Goal: Task Accomplishment & Management: Use online tool/utility

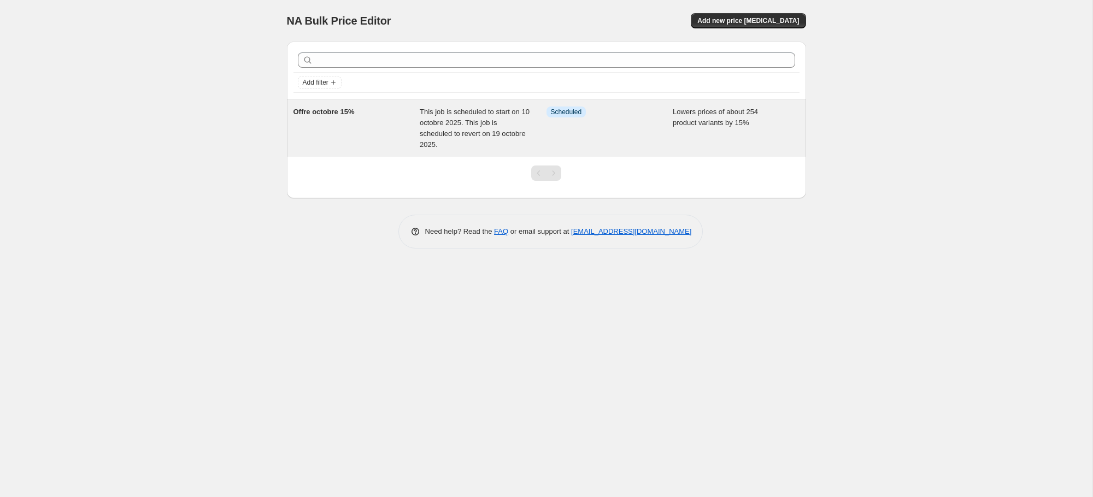
click at [441, 132] on span "This job is scheduled to start on 10 octobre 2025. This job is scheduled to rev…" at bounding box center [475, 128] width 110 height 41
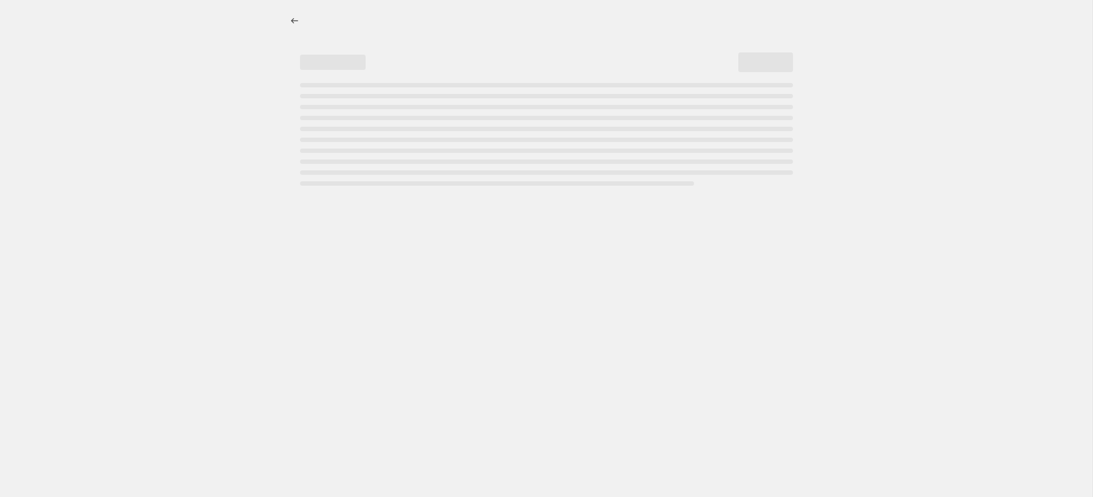
select select "percentage"
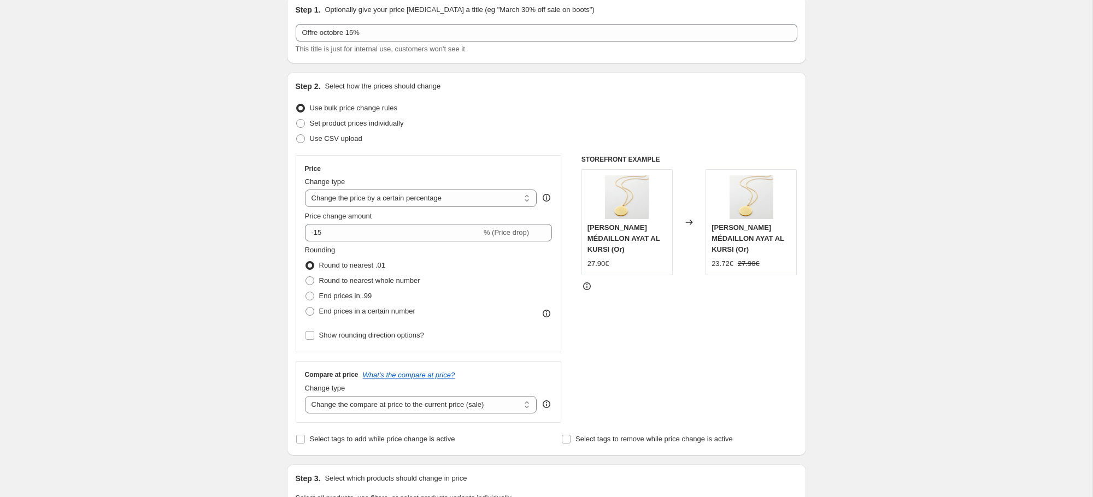
scroll to position [116, 0]
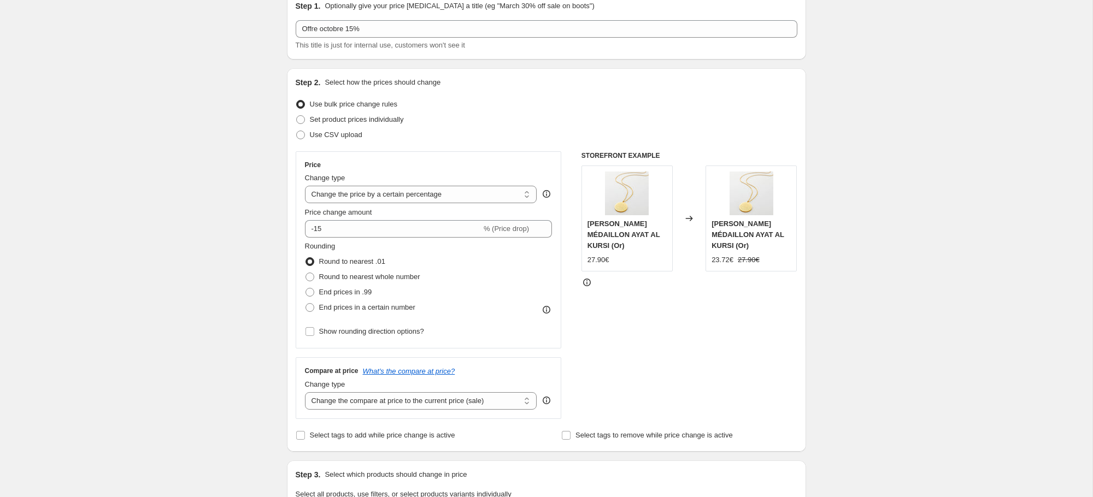
click at [587, 277] on icon at bounding box center [586, 282] width 11 height 11
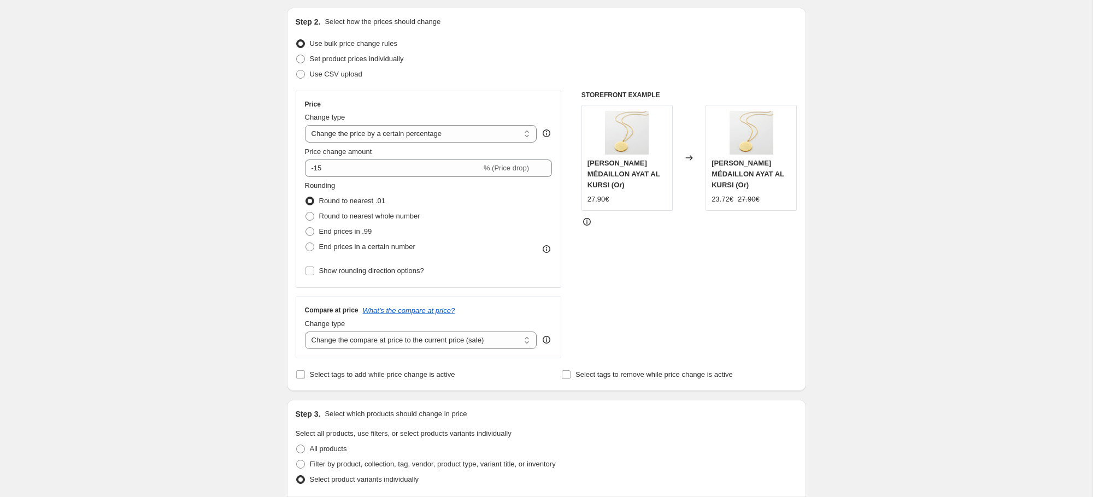
scroll to position [0, 0]
